Goal: Task Accomplishment & Management: Manage account settings

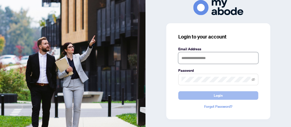
type input "**********"
drag, startPoint x: 221, startPoint y: 96, endPoint x: 219, endPoint y: 93, distance: 2.8
click at [220, 95] on span "Login" at bounding box center [218, 96] width 9 height 8
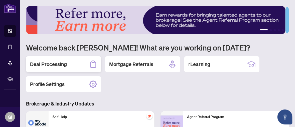
click at [70, 63] on div "Deal Processing" at bounding box center [63, 64] width 75 height 16
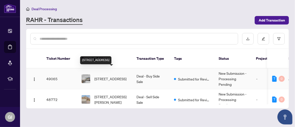
click at [100, 76] on span "[STREET_ADDRESS]" at bounding box center [110, 79] width 32 height 6
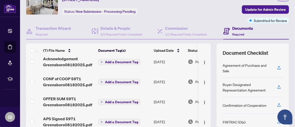
scroll to position [50, 0]
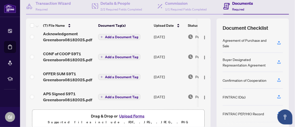
click at [130, 113] on button "Upload Forms" at bounding box center [132, 116] width 28 height 7
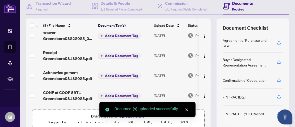
click at [187, 109] on icon "close" at bounding box center [187, 110] width 4 height 4
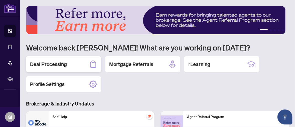
click at [74, 64] on div "Deal Processing" at bounding box center [63, 64] width 75 height 16
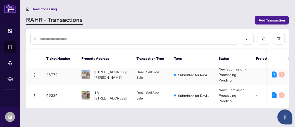
scroll to position [100, 0]
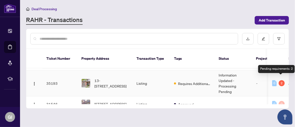
click at [281, 80] on div "2" at bounding box center [281, 83] width 6 height 6
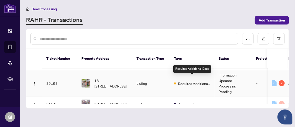
click at [187, 81] on span "Requires Additional Docs" at bounding box center [194, 84] width 33 height 6
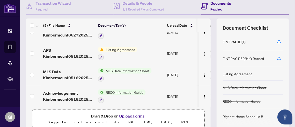
scroll to position [25, 0]
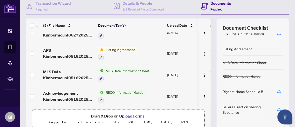
click at [123, 47] on span "Listing Agreement" at bounding box center [120, 50] width 33 height 6
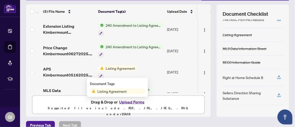
scroll to position [0, 0]
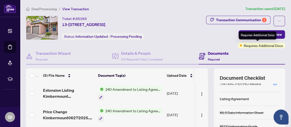
click at [265, 45] on span "Requires Additional Docs" at bounding box center [263, 46] width 39 height 6
